Goal: Task Accomplishment & Management: Manage account settings

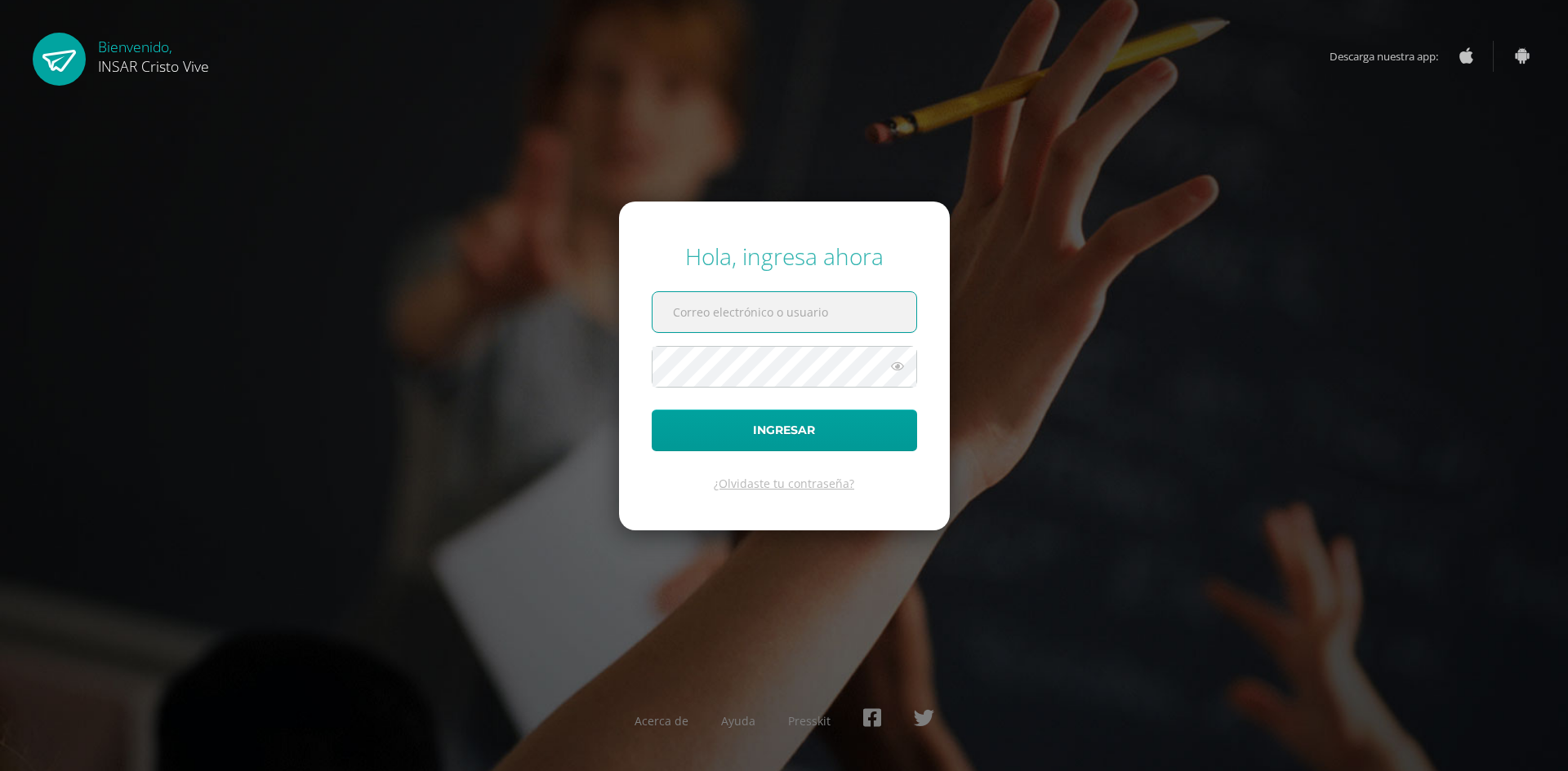
type input "[EMAIL_ADDRESS][DOMAIN_NAME]"
drag, startPoint x: 856, startPoint y: 319, endPoint x: 660, endPoint y: 282, distance: 199.5
click at [660, 282] on form "Hola, ingresa ahora [EMAIL_ADDRESS][DOMAIN_NAME] Ingresar ¿Olvidaste tu contras…" at bounding box center [784, 365] width 330 height 328
click at [629, 360] on form "Hola, ingresa ahora Ingresar ¿Olvidaste tu contraseña?" at bounding box center [784, 365] width 330 height 328
click at [894, 373] on icon at bounding box center [897, 366] width 22 height 20
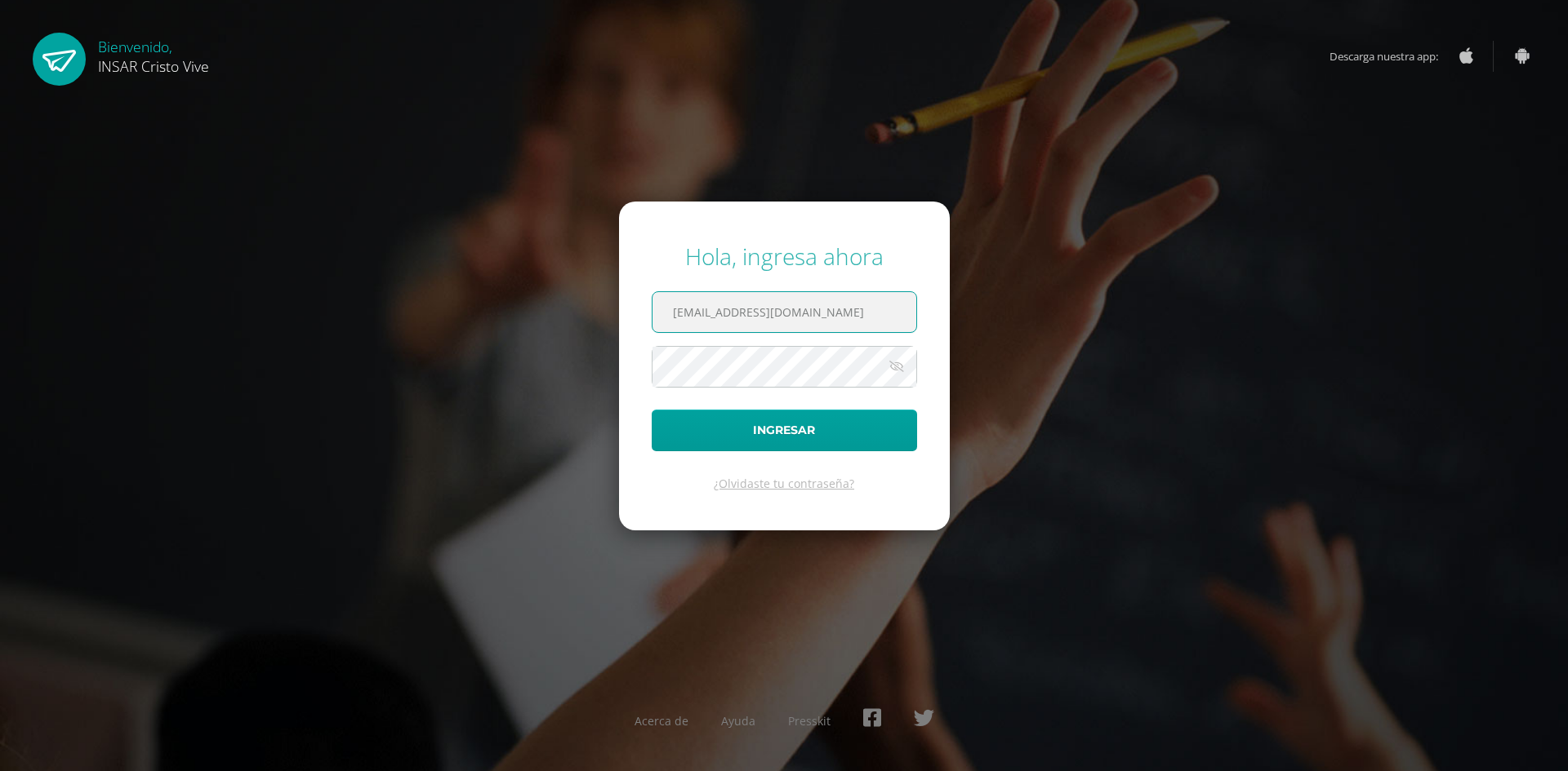
click at [714, 312] on input "[EMAIL_ADDRESS][DOMAIN_NAME]" at bounding box center [784, 312] width 264 height 40
drag, startPoint x: 831, startPoint y: 304, endPoint x: 725, endPoint y: 317, distance: 106.8
click at [725, 317] on input "[EMAIL_ADDRESS][DOMAIN_NAME]" at bounding box center [784, 312] width 264 height 40
type input "[EMAIL_ADDRESS][DOMAIN_NAME]"
click at [818, 425] on button "Ingresar" at bounding box center [784, 430] width 266 height 41
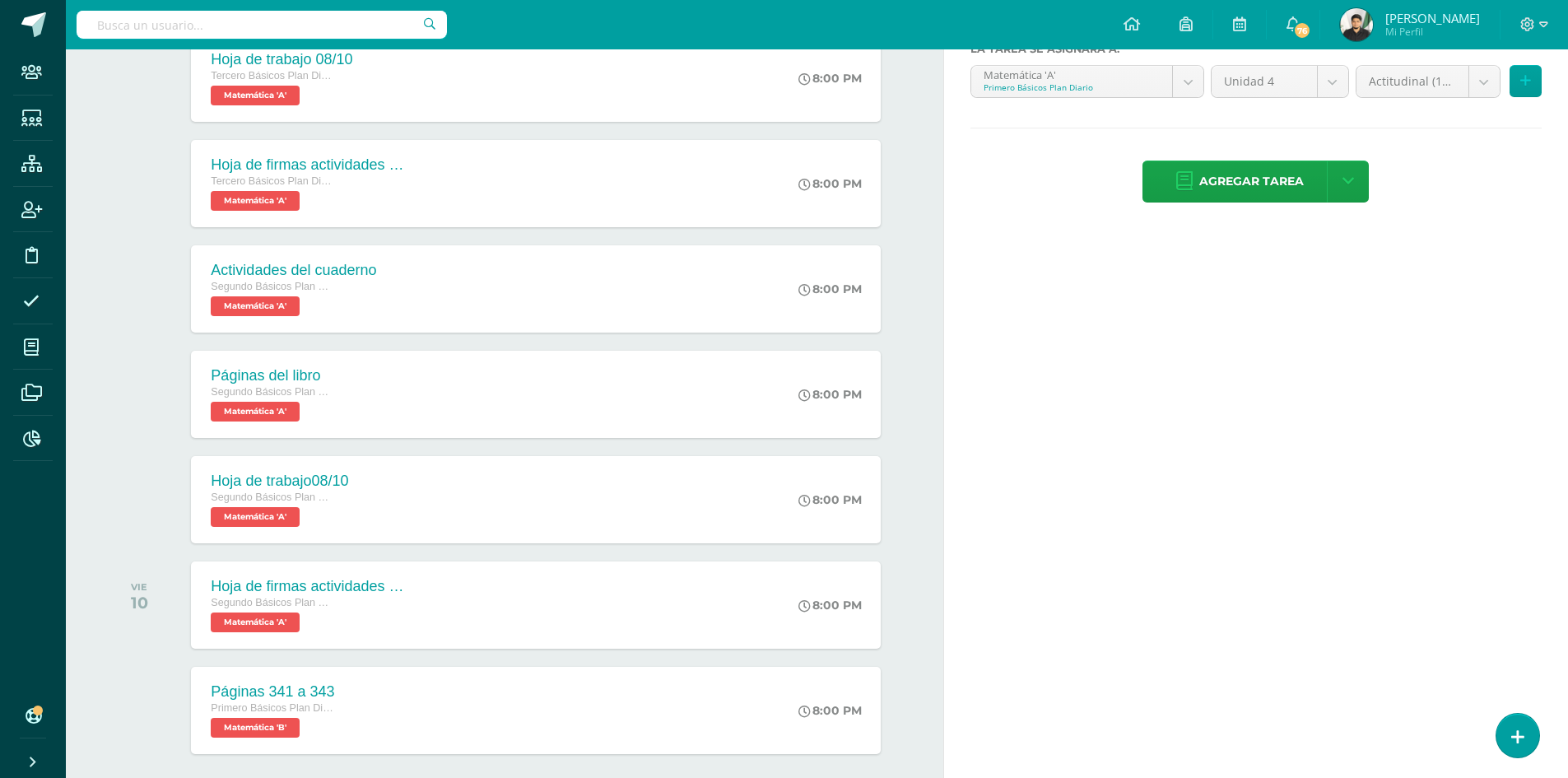
scroll to position [428, 0]
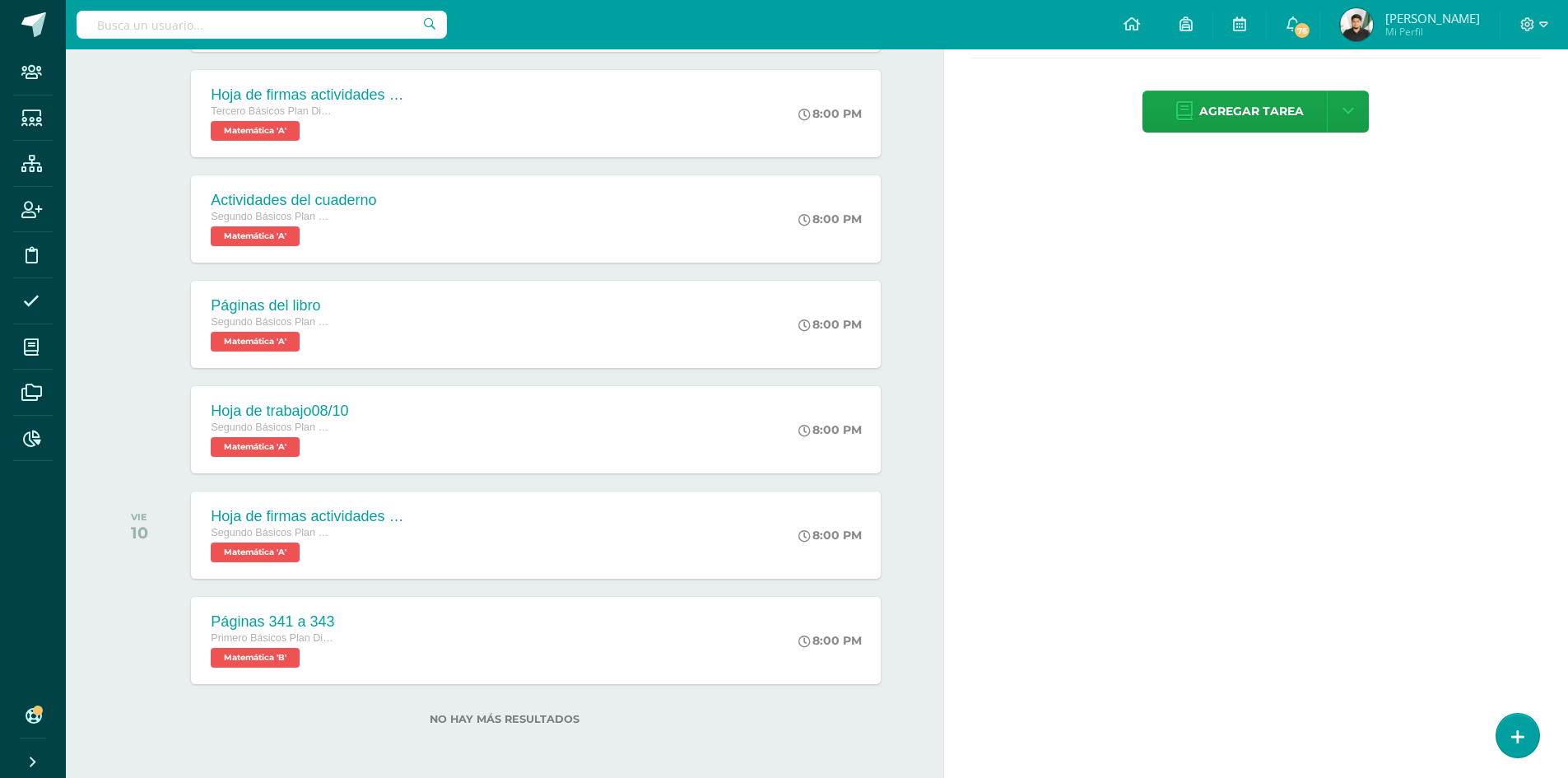
click at [146, 23] on input "text" at bounding box center [261, 25] width 370 height 28
type input "jordan"
click at [41, 76] on icon at bounding box center [32, 73] width 21 height 16
click at [35, 67] on icon at bounding box center [32, 73] width 21 height 16
click at [26, 115] on icon at bounding box center [32, 119] width 21 height 16
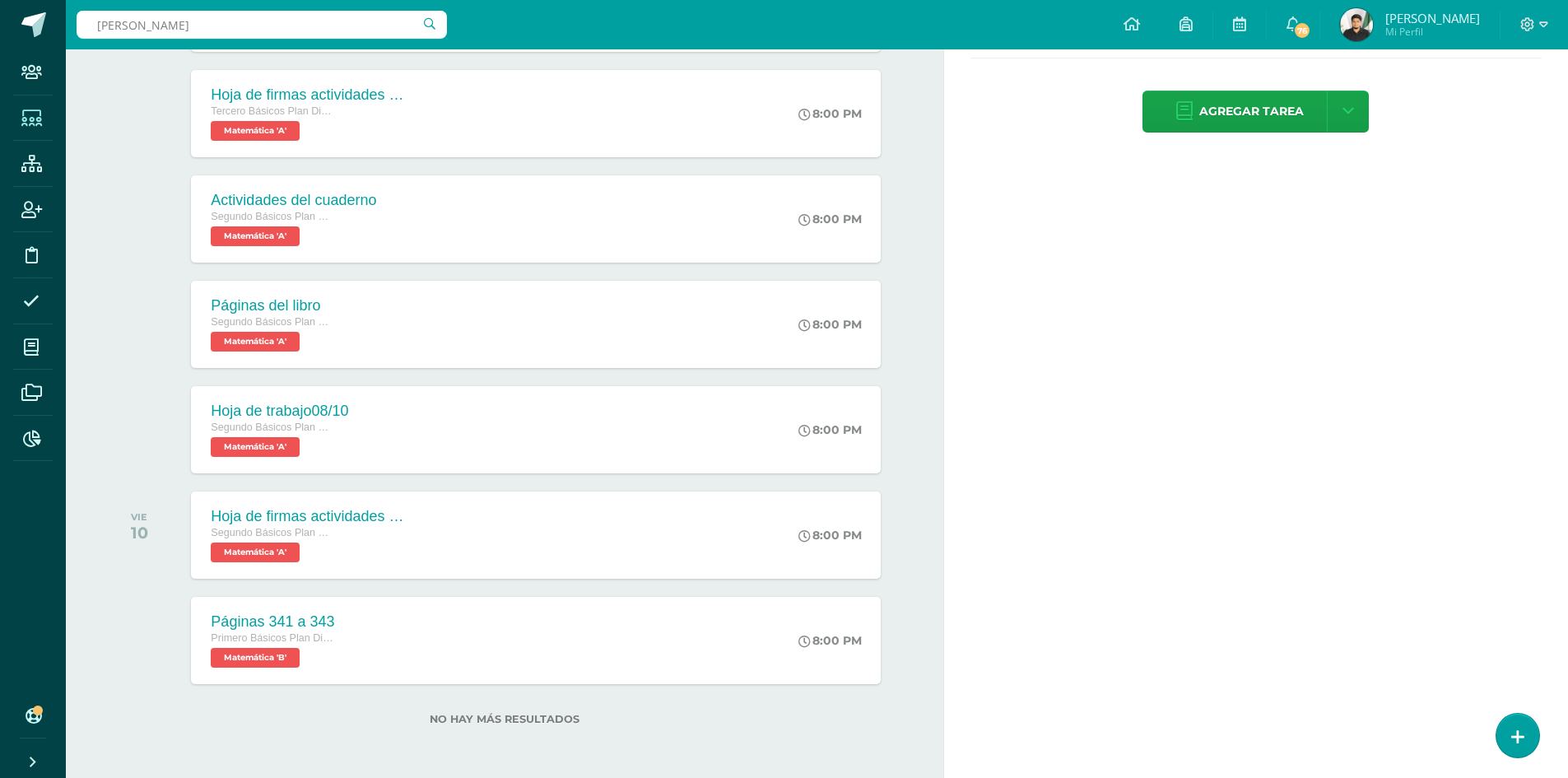
click at [26, 115] on icon at bounding box center [32, 119] width 21 height 16
